Goal: Task Accomplishment & Management: Manage account settings

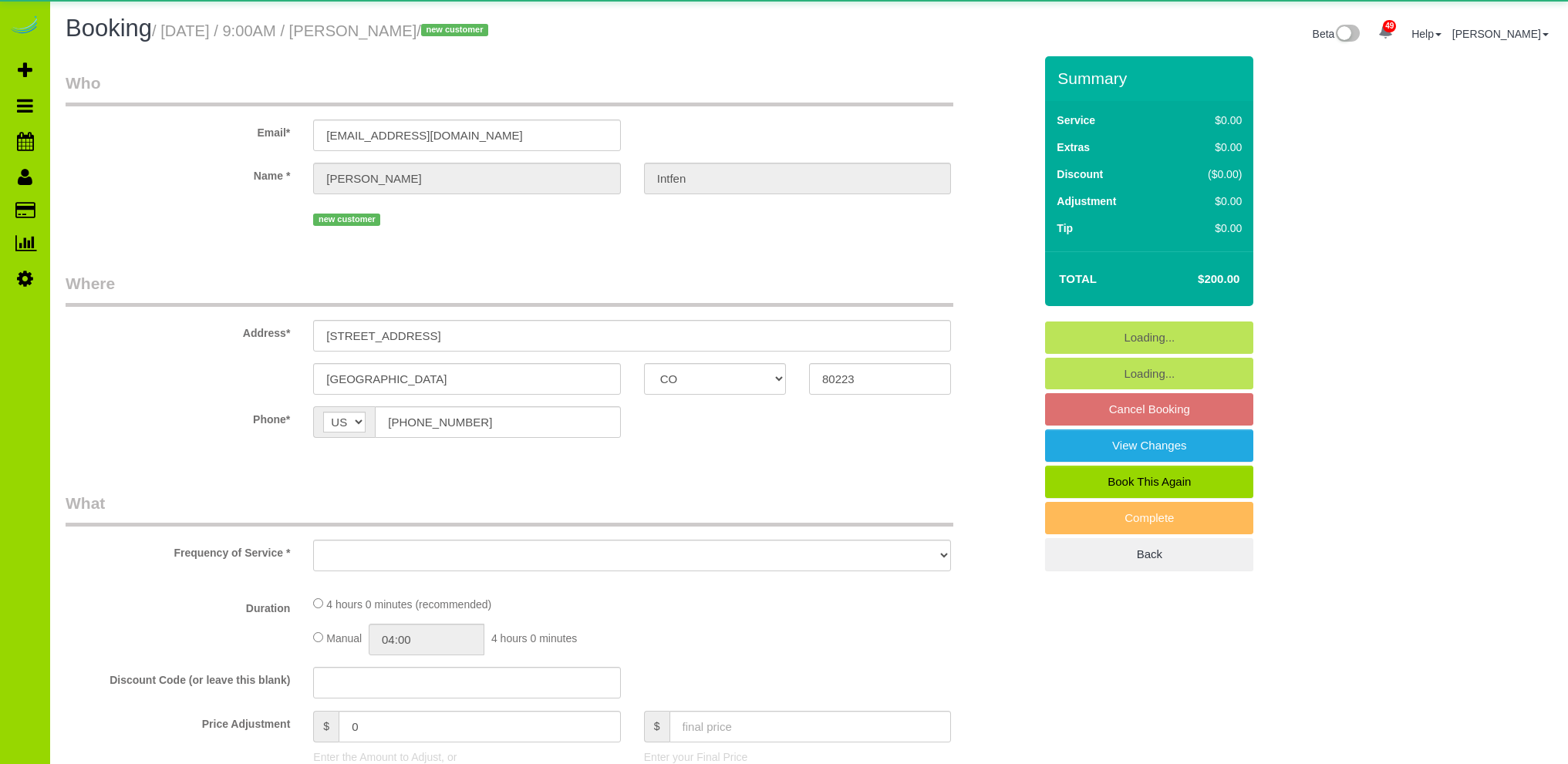
select select "CO"
select select "number:2"
select select "number:11"
select select "object:1257"
select select "spot1"
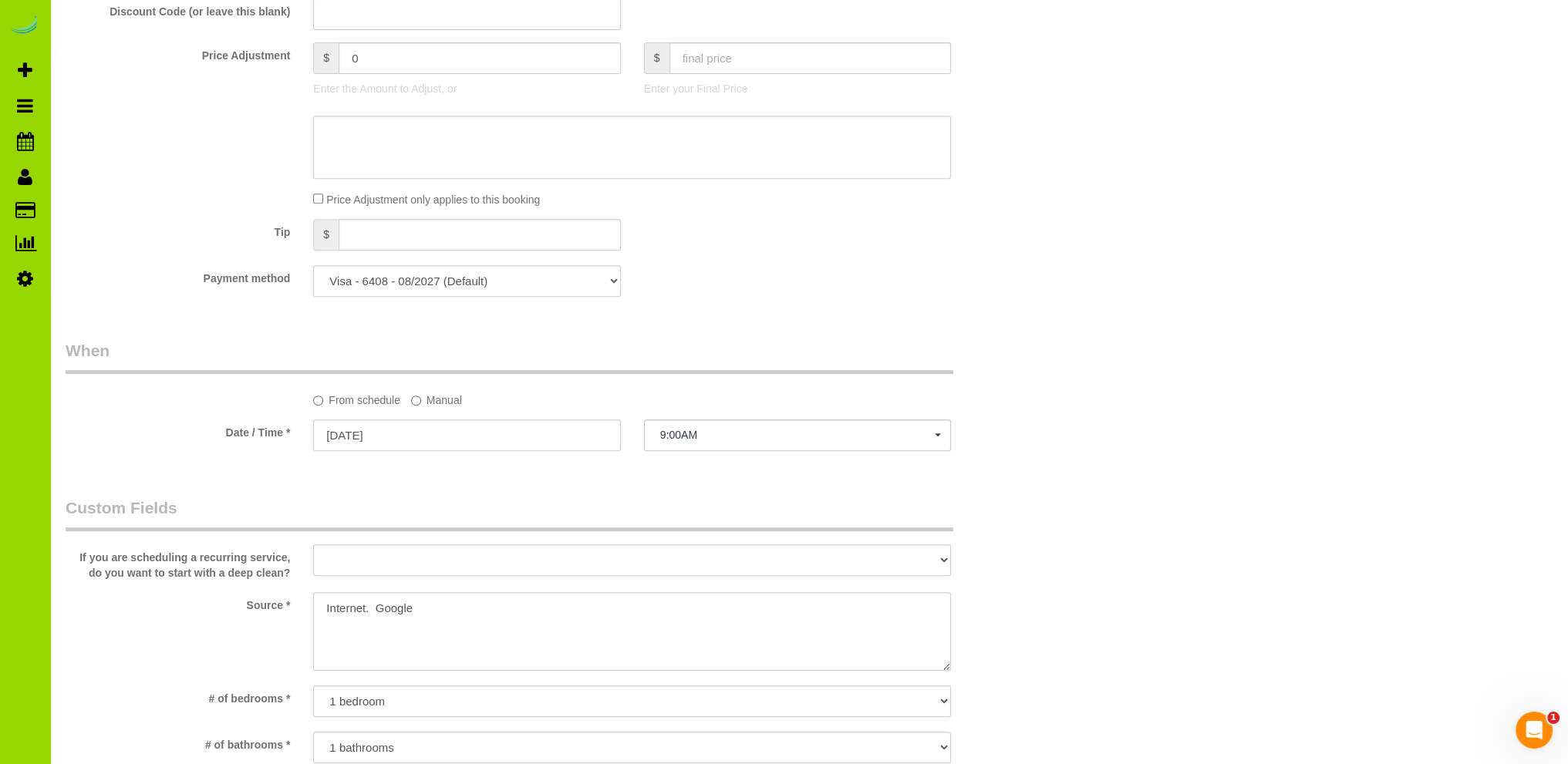
scroll to position [617, 0]
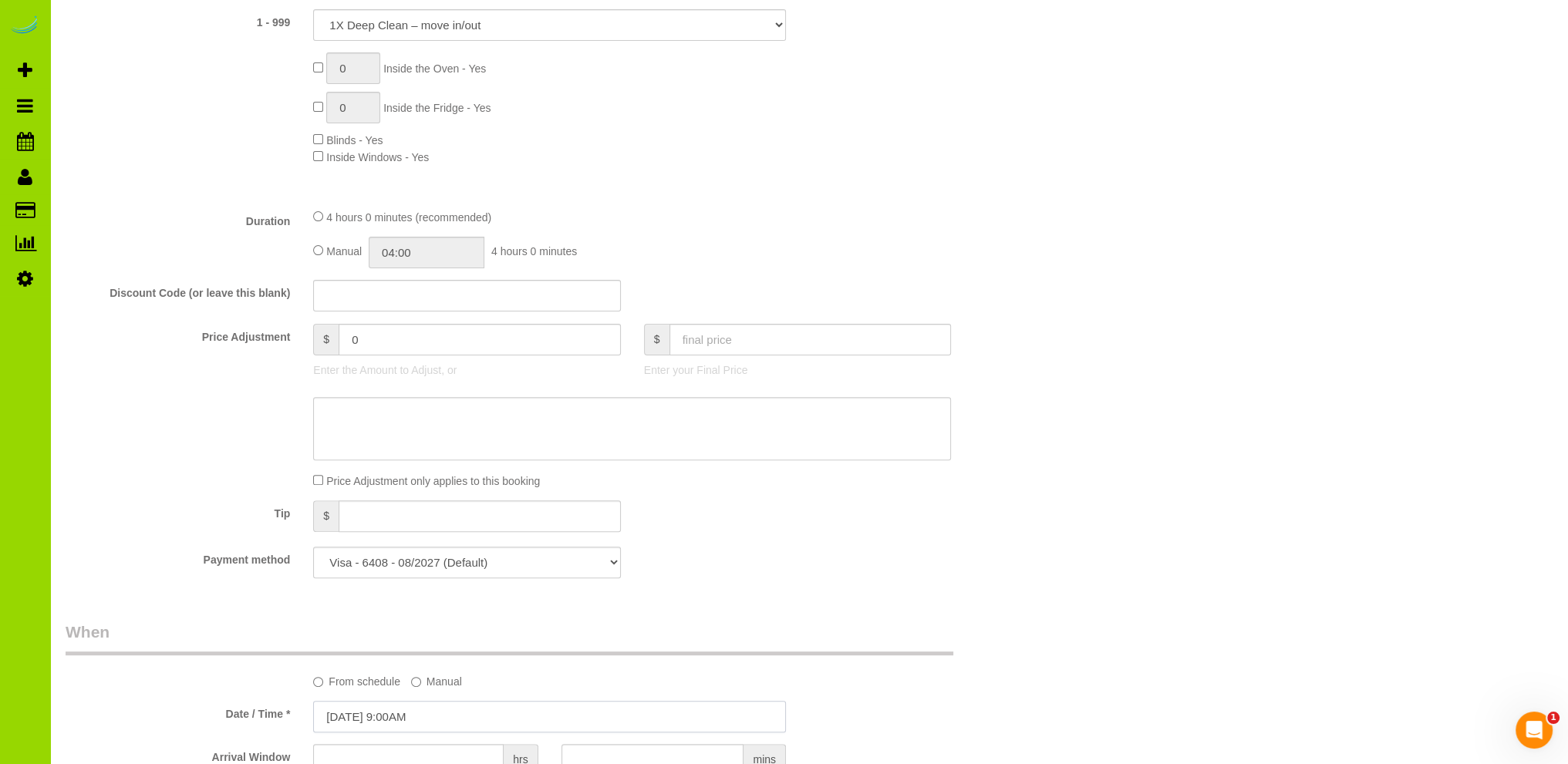
click at [374, 716] on input "[DATE] 9:00AM" at bounding box center [549, 716] width 473 height 31
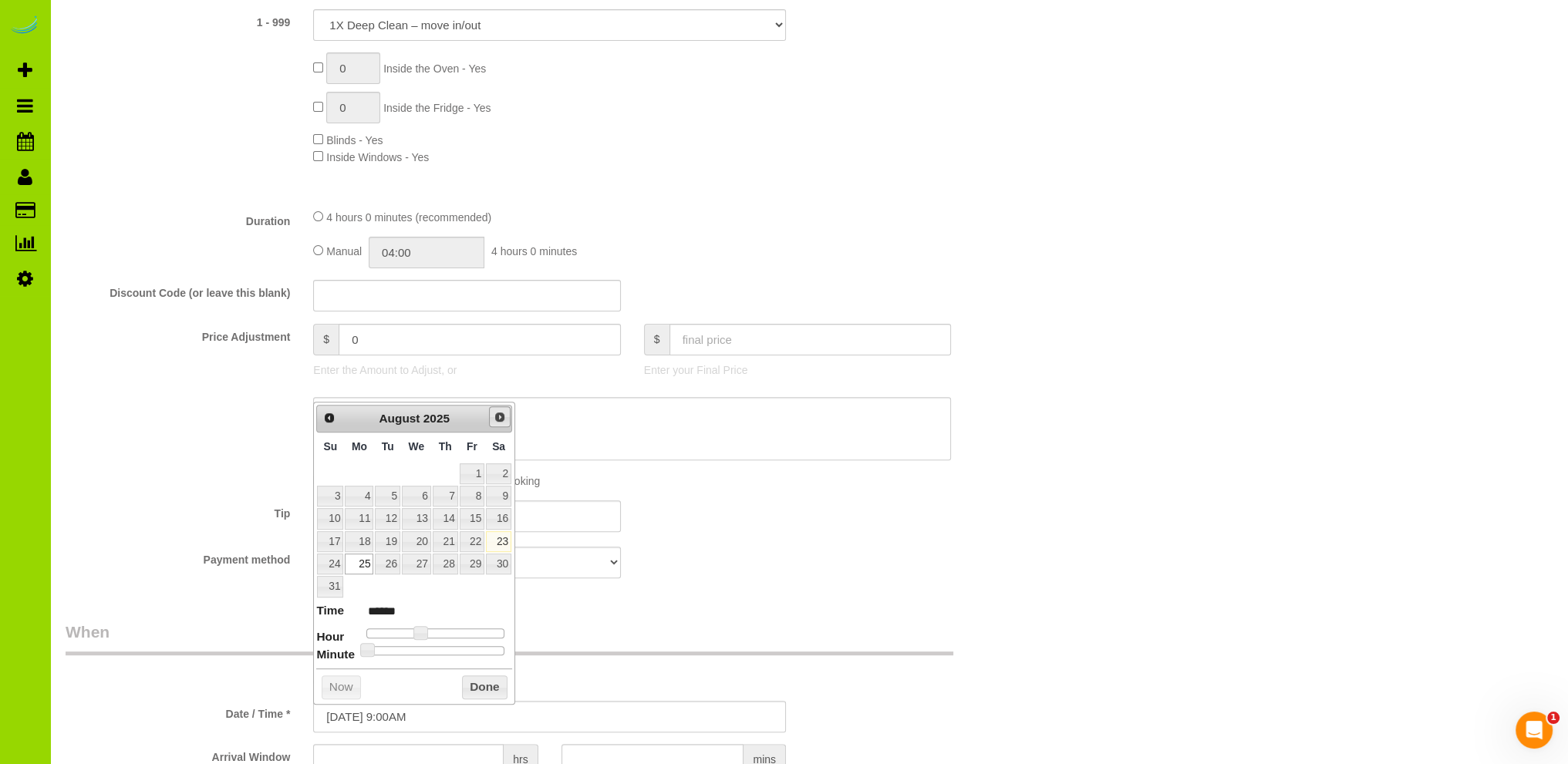
click at [502, 422] on span "Next" at bounding box center [499, 416] width 12 height 12
click at [392, 471] on link "2" at bounding box center [387, 473] width 25 height 21
type input "[DATE] 9:00AM"
click at [481, 666] on button "Done" at bounding box center [484, 664] width 45 height 25
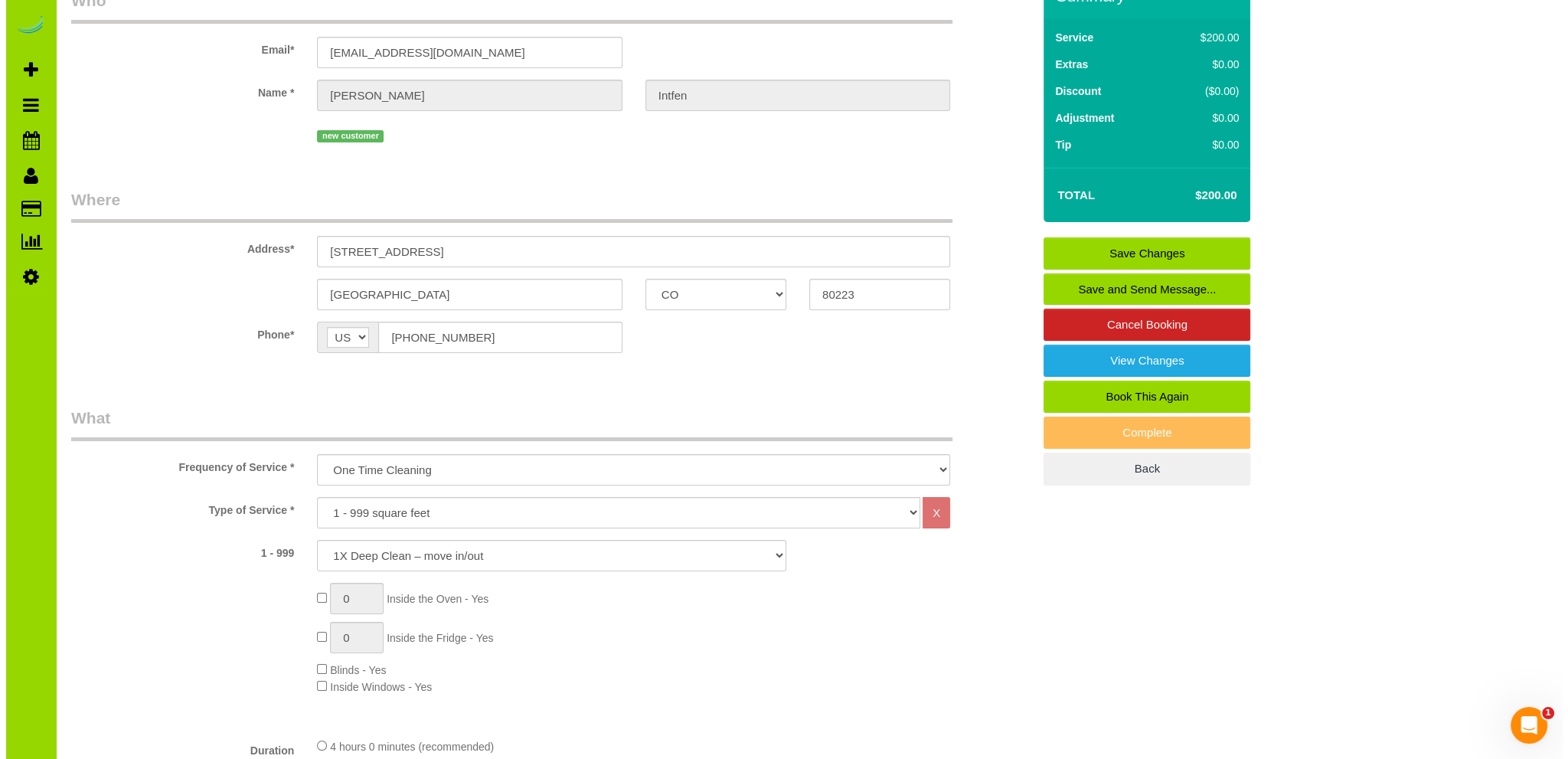
scroll to position [0, 0]
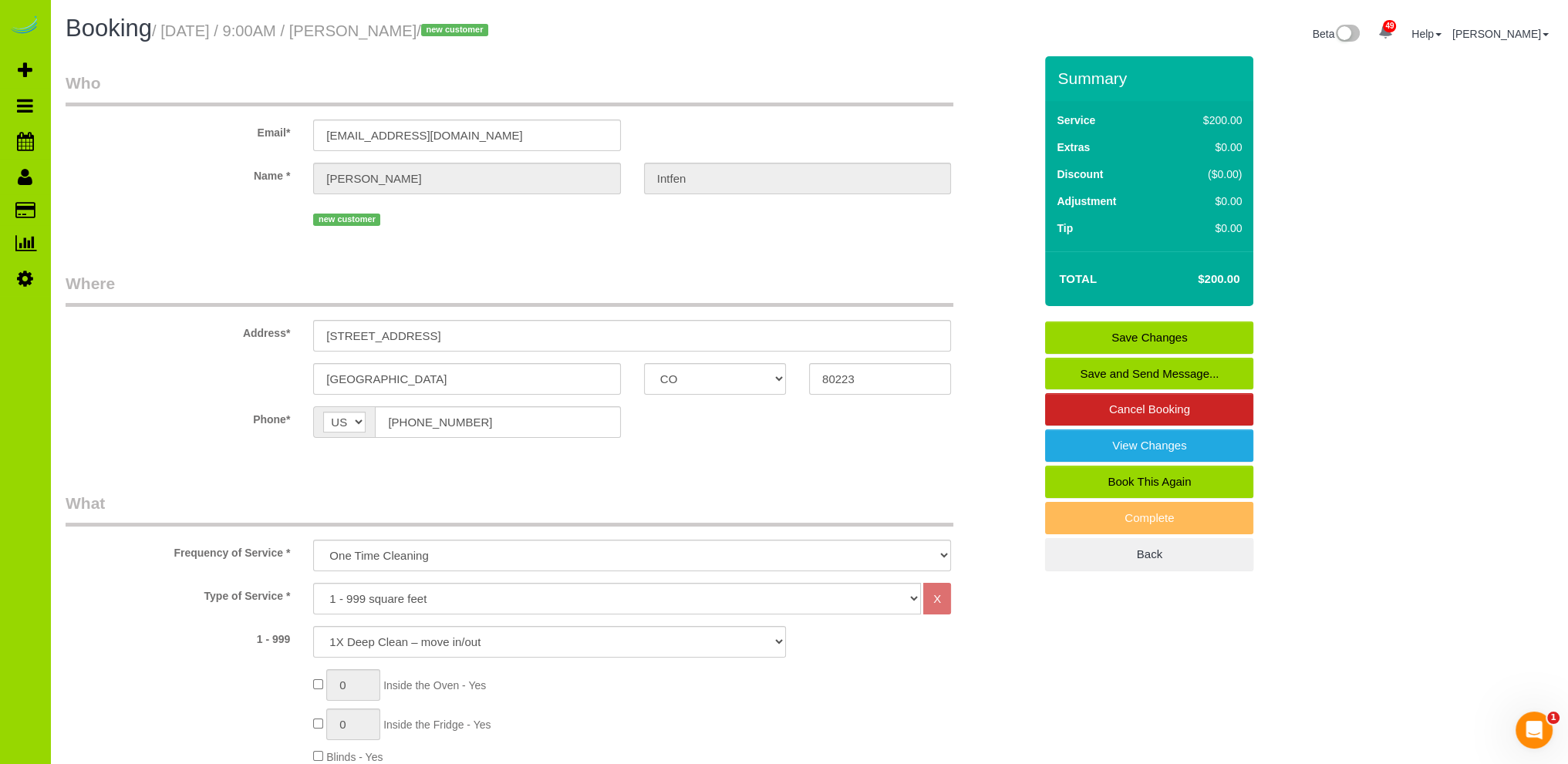
click at [1121, 336] on link "Save Changes" at bounding box center [1149, 337] width 208 height 32
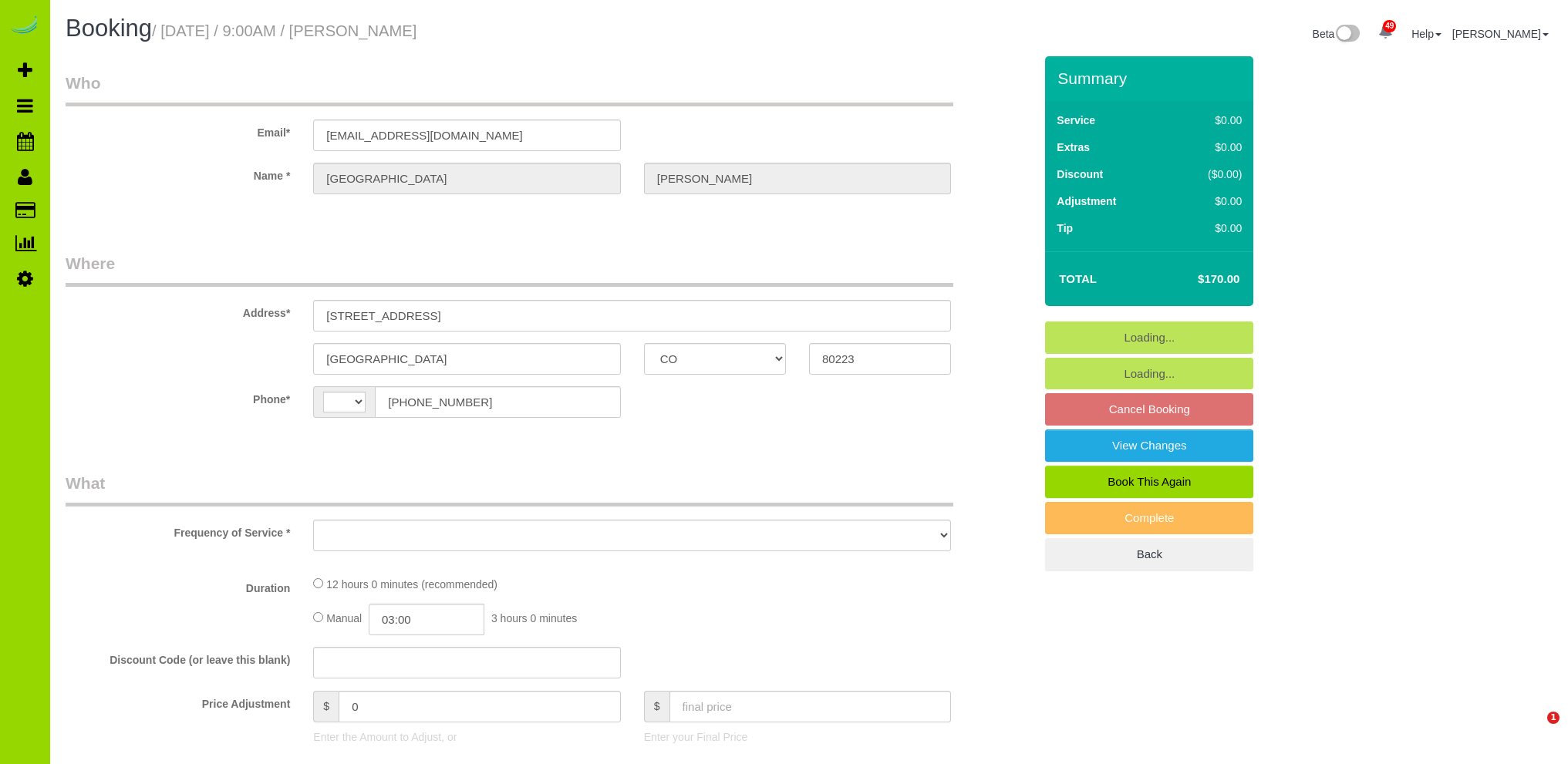
select select "CO"
select select "string:US"
select select "object:1212"
select select "4"
select select "spot6"
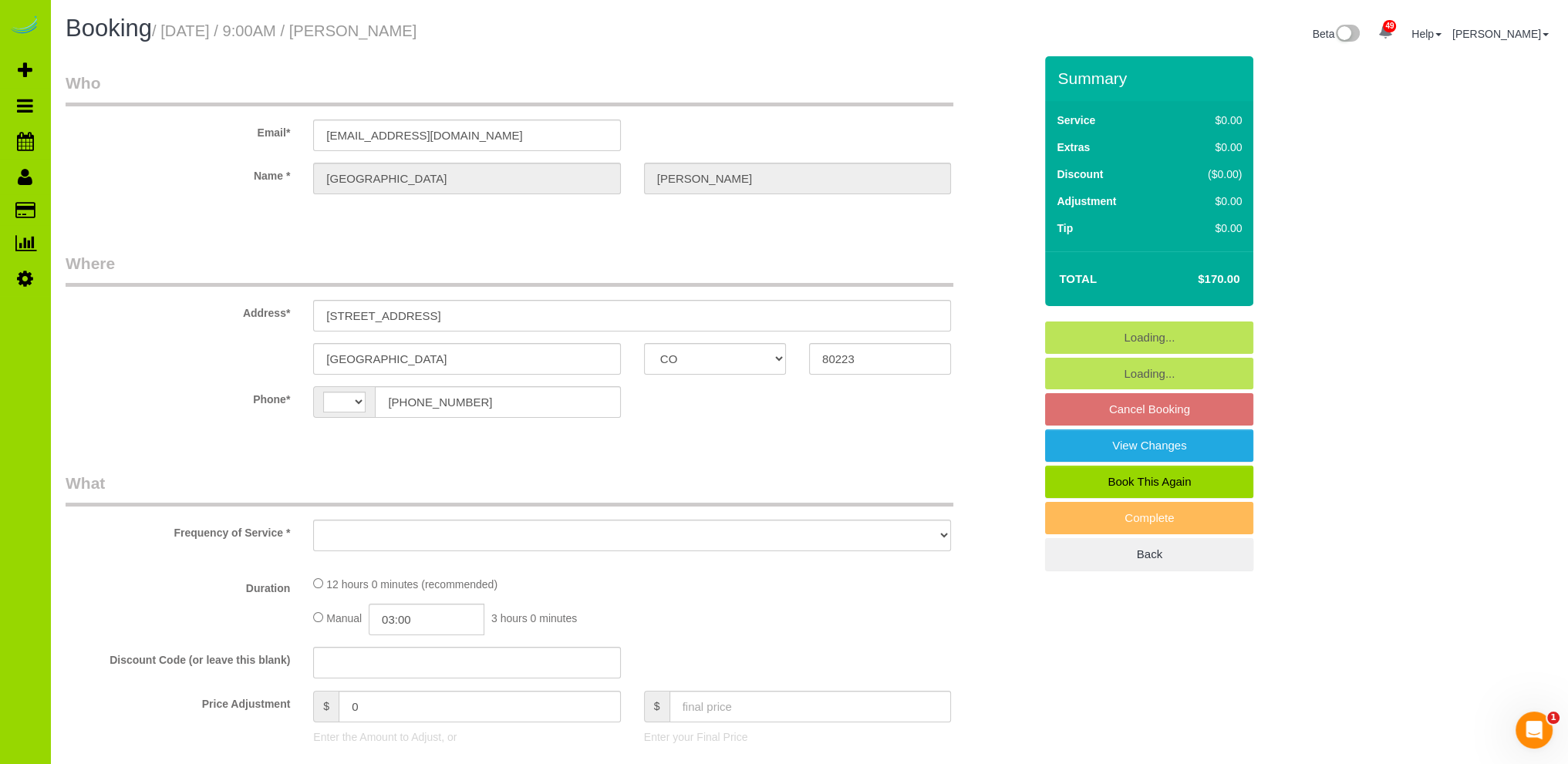
select select "number:4"
select select "number:16"
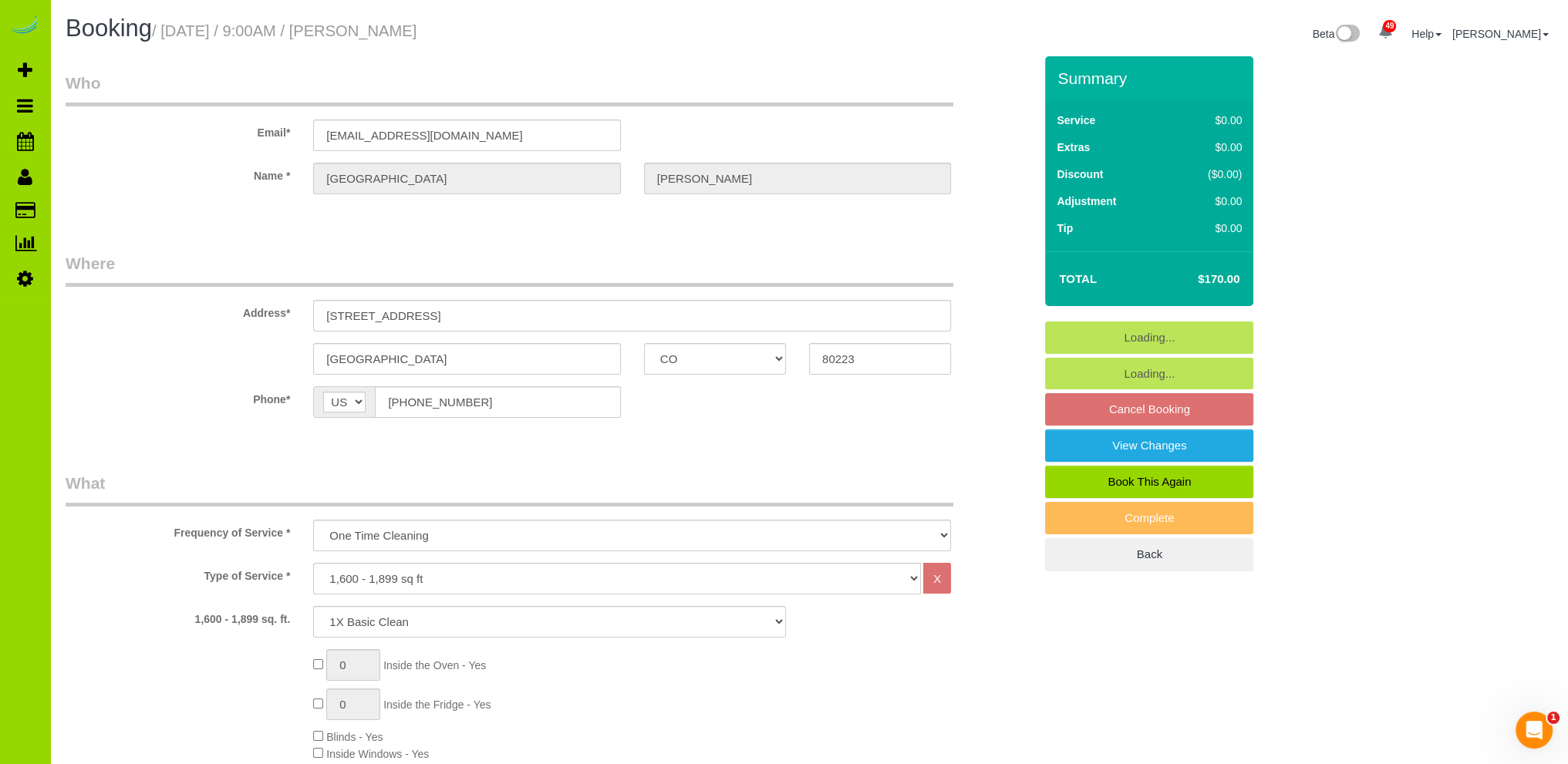
select select "4"
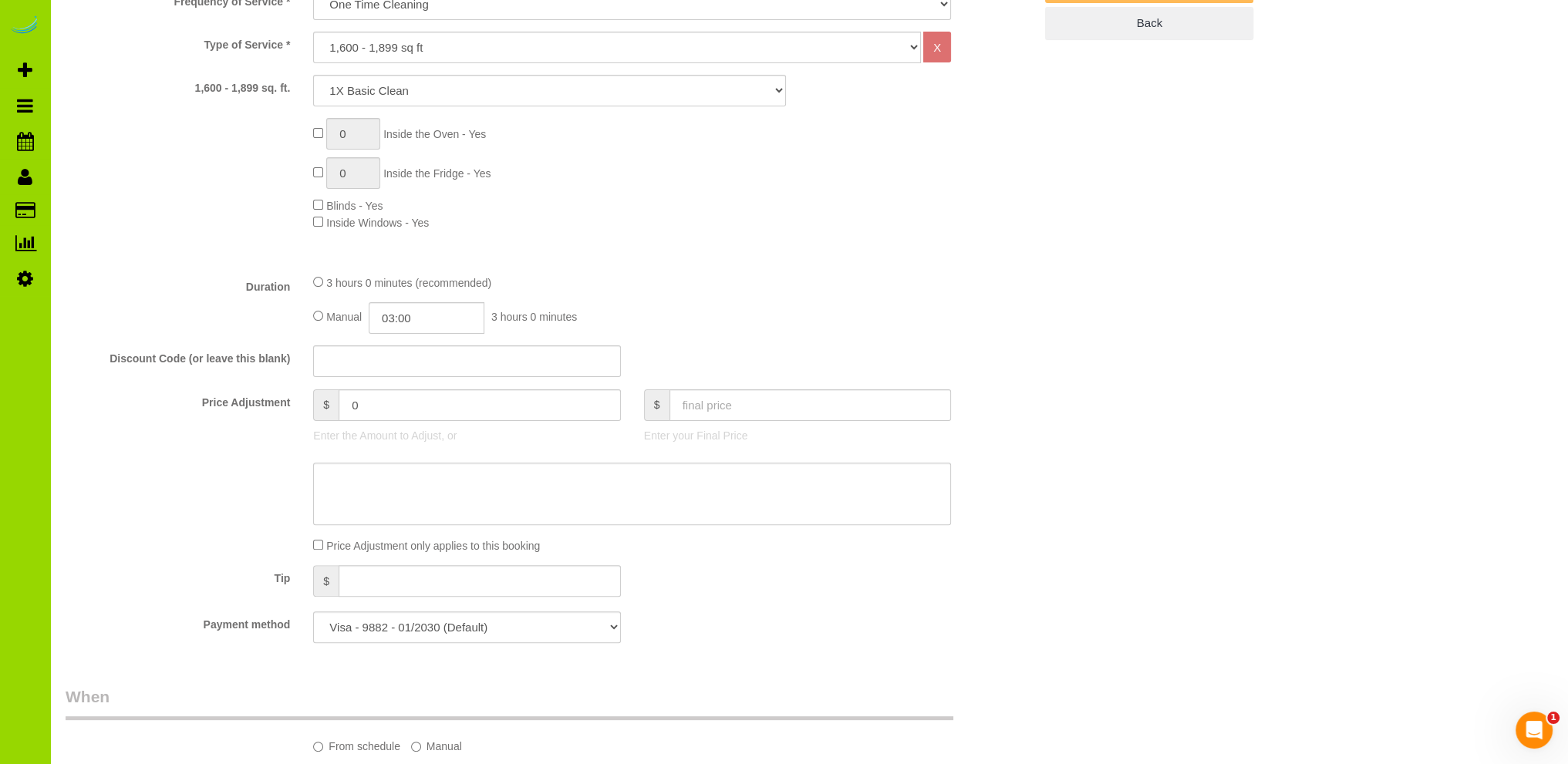
scroll to position [154, 0]
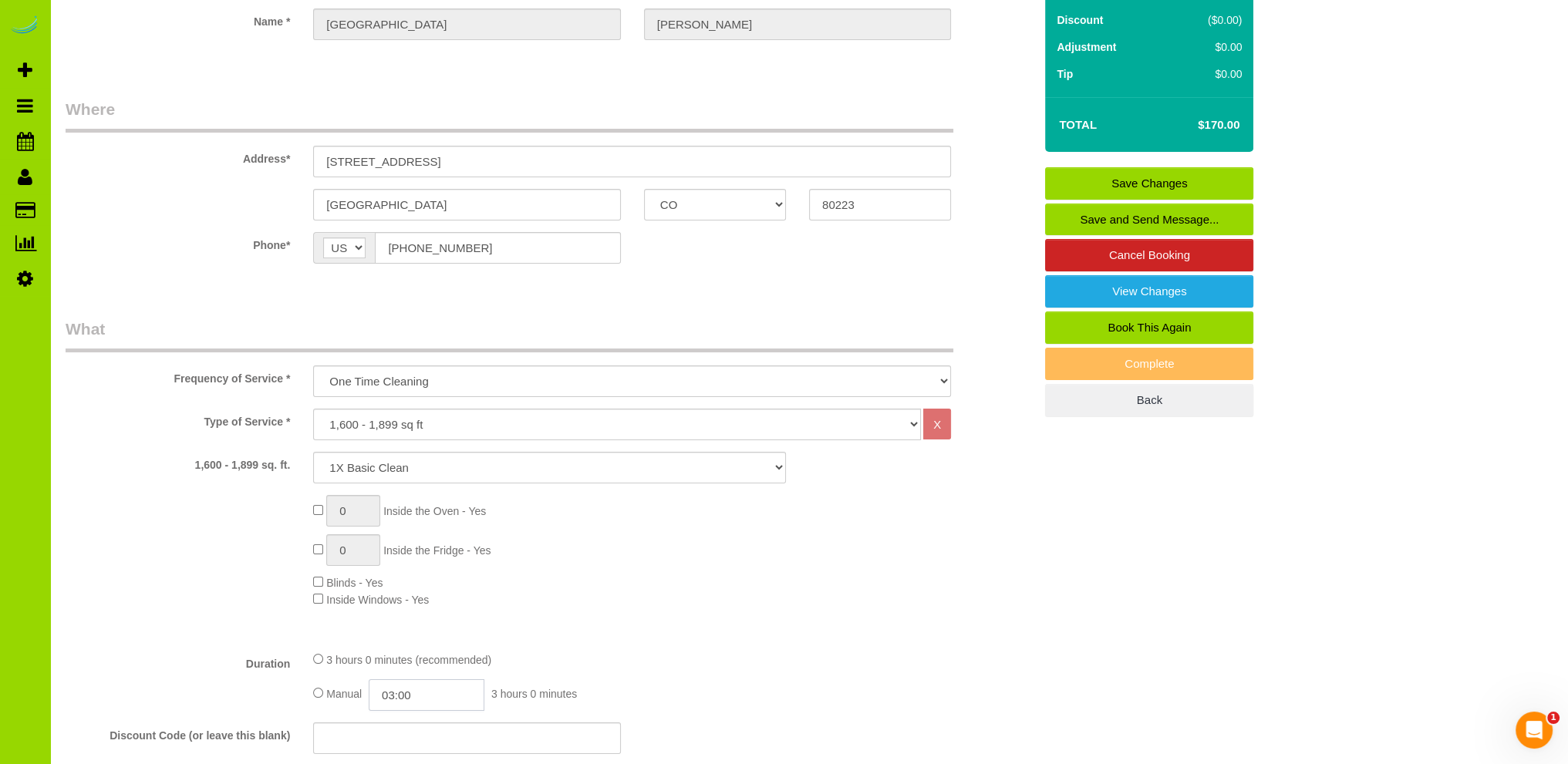
click at [404, 700] on input "03:00" at bounding box center [427, 695] width 116 height 31
type input "03:30"
click at [400, 616] on li "03:30" at bounding box center [409, 616] width 69 height 20
select select "spot11"
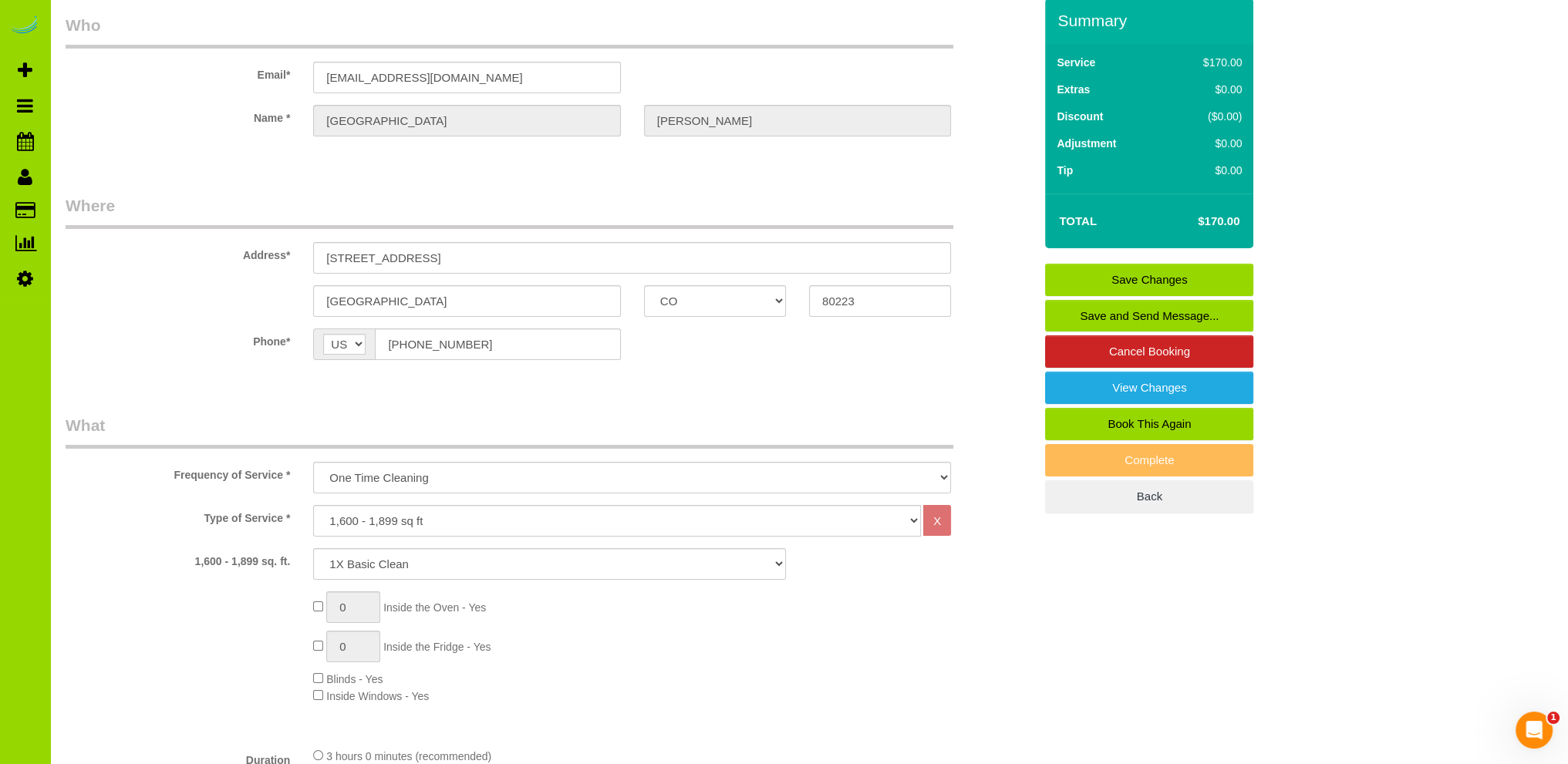
scroll to position [0, 0]
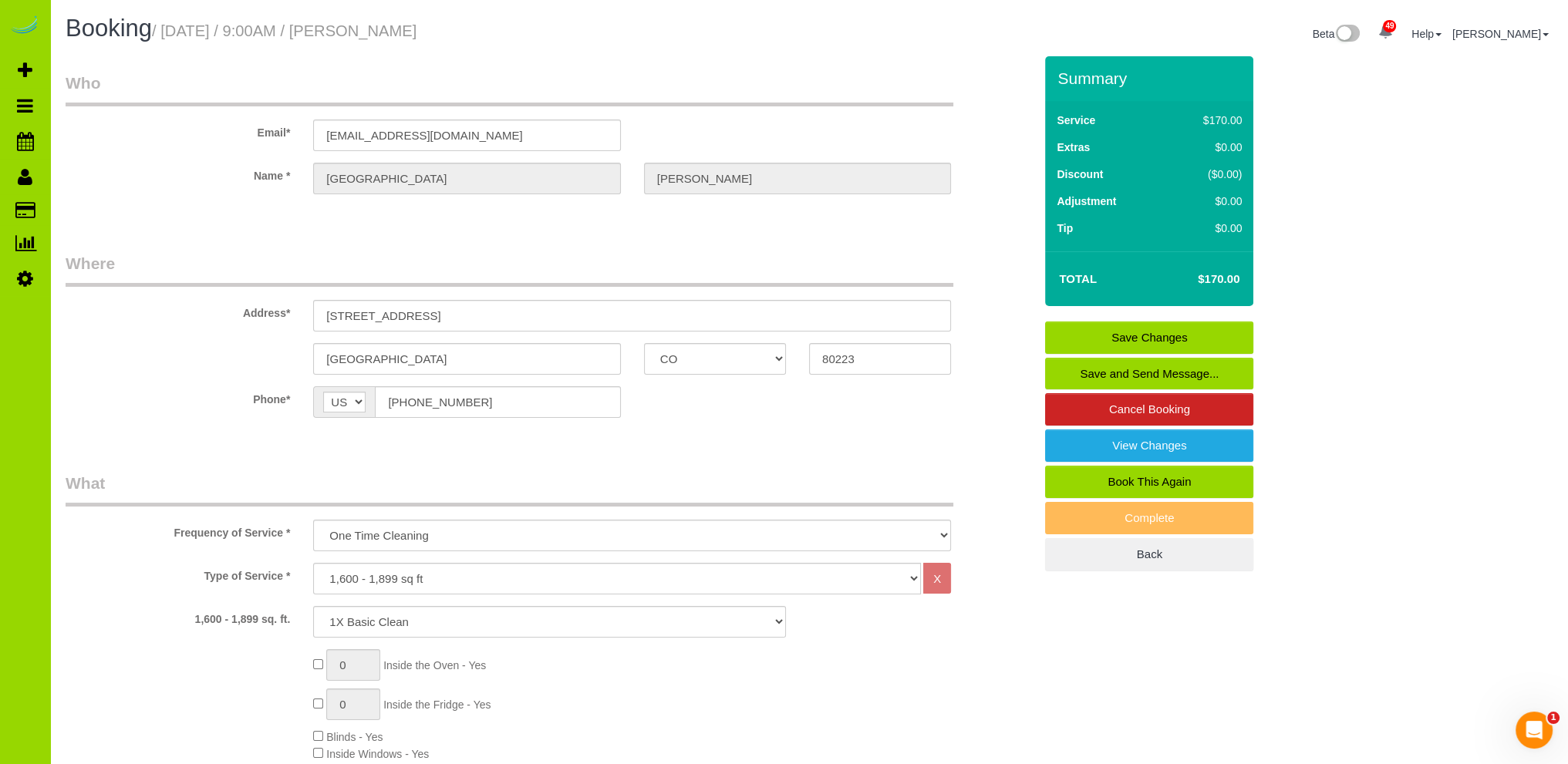
click at [1101, 334] on link "Save Changes" at bounding box center [1149, 337] width 208 height 32
